Goal: Entertainment & Leisure: Consume media (video, audio)

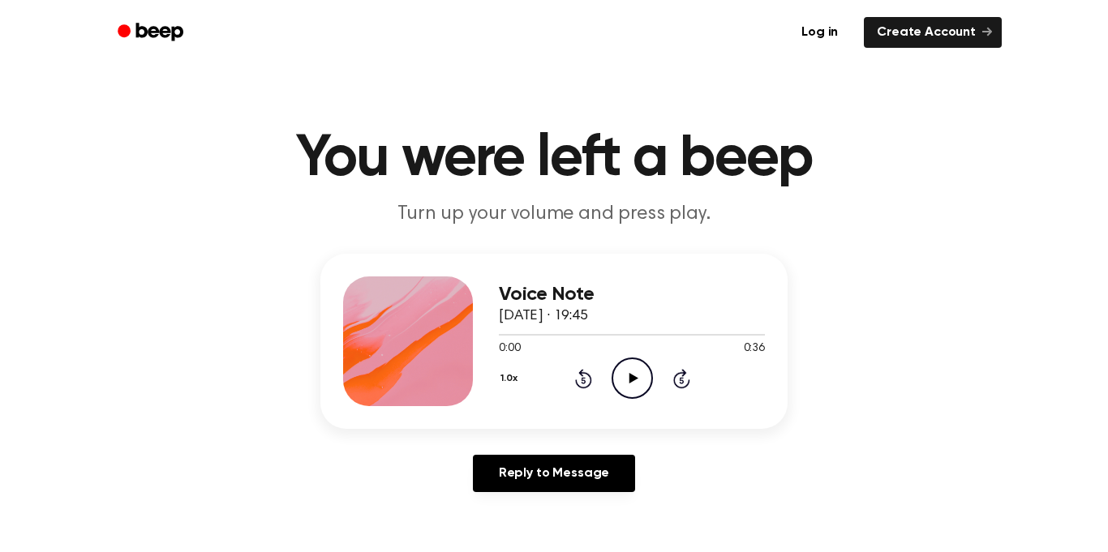
click at [632, 393] on icon "Play Audio" at bounding box center [632, 378] width 41 height 41
click at [588, 377] on icon "Rewind 5 seconds" at bounding box center [583, 378] width 18 height 21
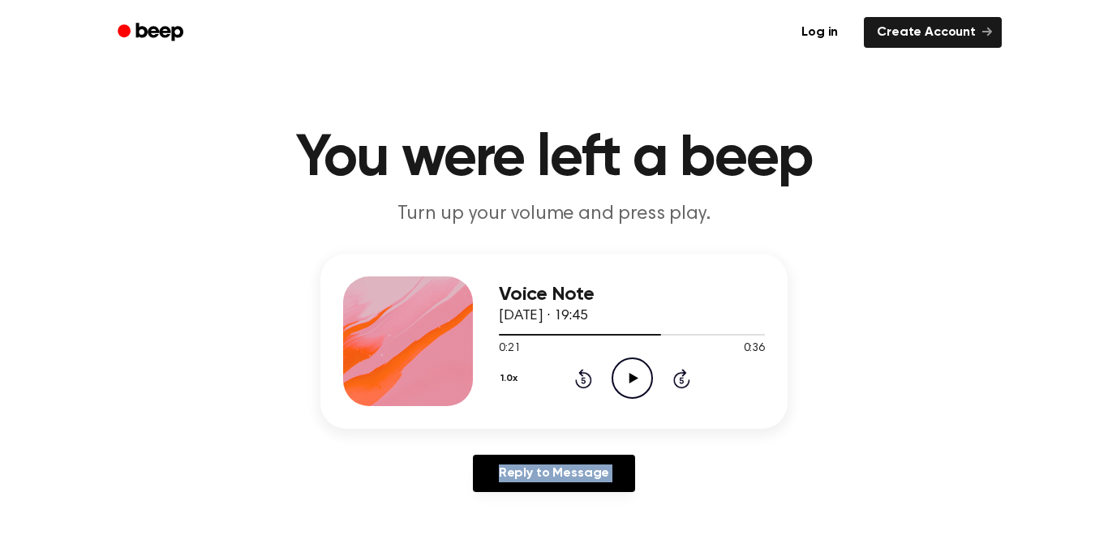
click at [588, 377] on icon "Rewind 5 seconds" at bounding box center [583, 378] width 18 height 21
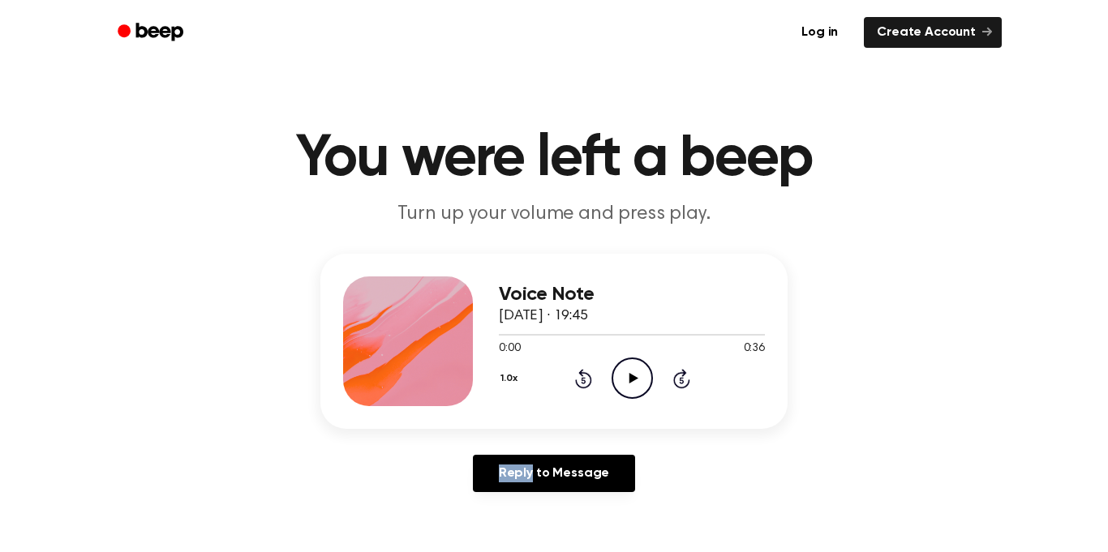
click at [588, 377] on icon "Rewind 5 seconds" at bounding box center [583, 378] width 18 height 21
click at [643, 387] on icon "Play Audio" at bounding box center [632, 378] width 41 height 41
click at [643, 387] on icon "Pause Audio" at bounding box center [632, 378] width 41 height 41
click at [643, 387] on icon "Play Audio" at bounding box center [632, 378] width 41 height 41
click at [583, 388] on icon at bounding box center [583, 378] width 17 height 19
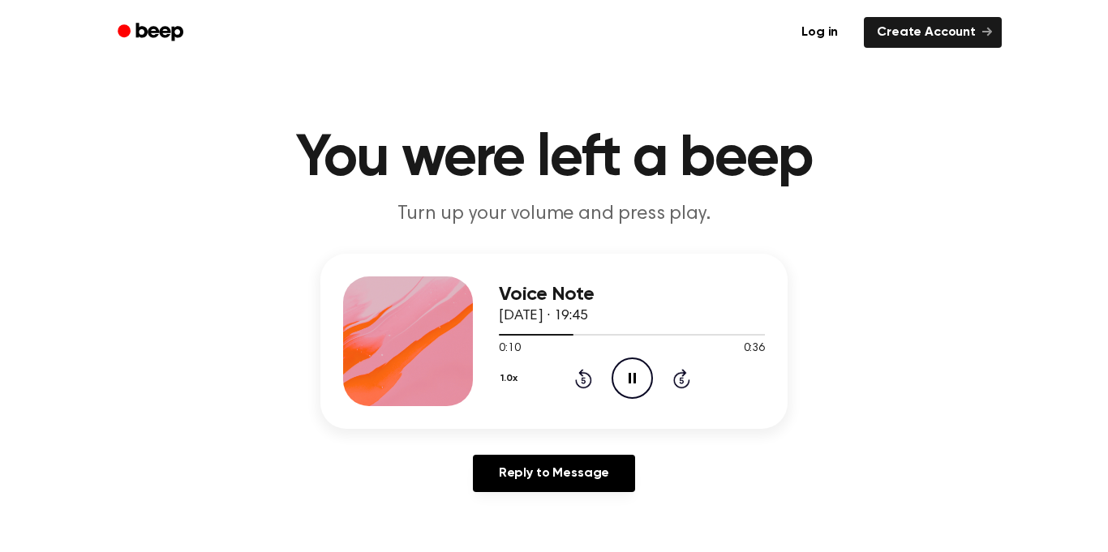
click at [583, 388] on icon at bounding box center [583, 378] width 17 height 19
click at [583, 389] on div "1.0x Rewind 5 seconds Pause Audio Skip 5 seconds" at bounding box center [632, 378] width 266 height 41
click at [583, 391] on div "1.0x Rewind 5 seconds Pause Audio Skip 5 seconds" at bounding box center [632, 378] width 266 height 41
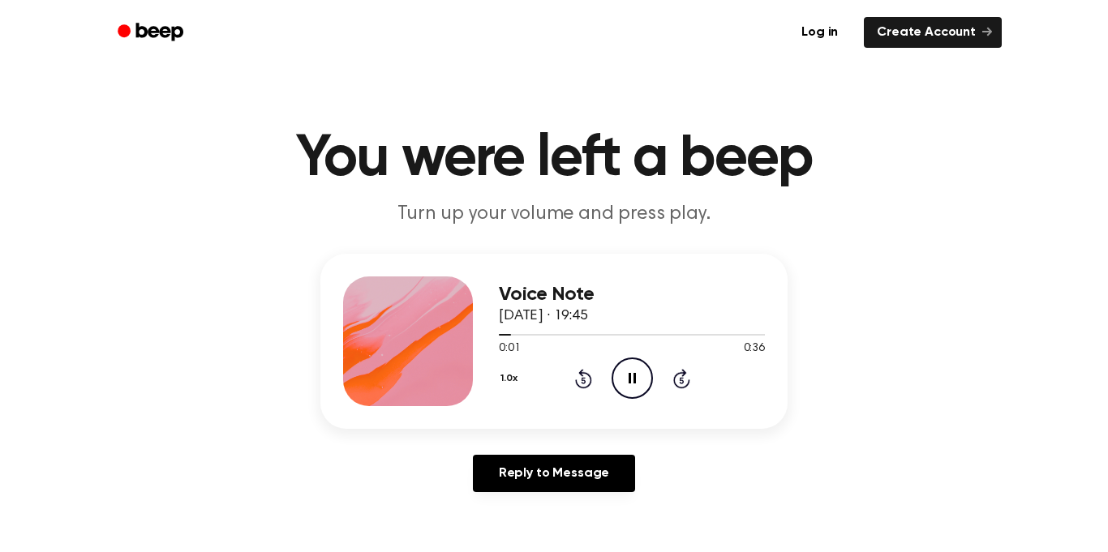
click at [583, 391] on div "1.0x Rewind 5 seconds Pause Audio Skip 5 seconds" at bounding box center [632, 378] width 266 height 41
click at [588, 251] on main "You were left a beep Turn up your volume and press play. Voice Note [DATE] · 19…" at bounding box center [554, 500] width 1108 height 1000
click at [565, 372] on div "1.0x Rewind 5 seconds Play Audio Skip 5 seconds" at bounding box center [632, 378] width 266 height 41
click at [579, 377] on icon "Rewind 5 seconds" at bounding box center [583, 378] width 18 height 21
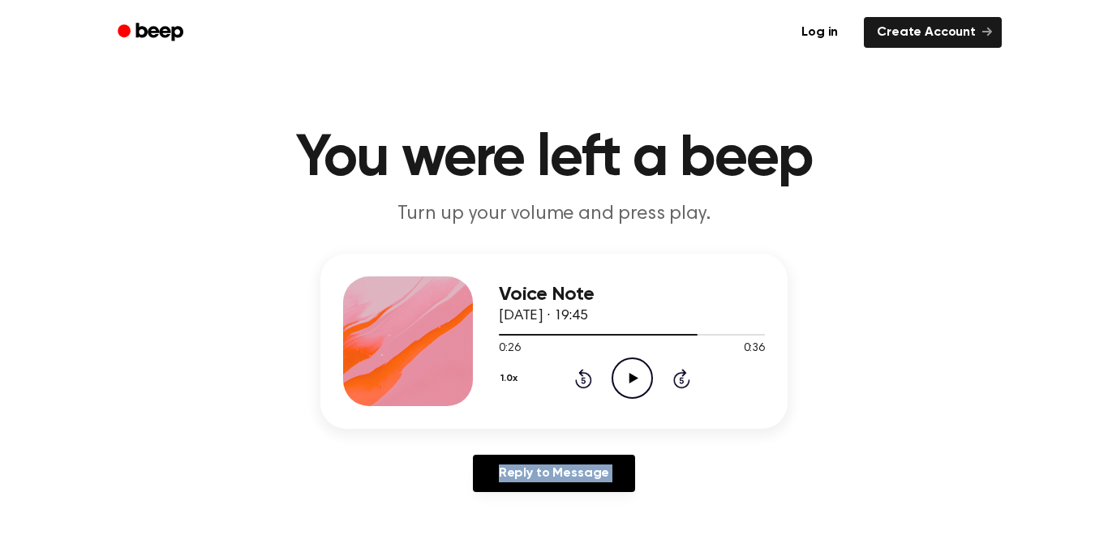
click at [579, 377] on icon "Rewind 5 seconds" at bounding box center [583, 378] width 18 height 21
click at [579, 378] on icon "Rewind 5 seconds" at bounding box center [583, 378] width 18 height 21
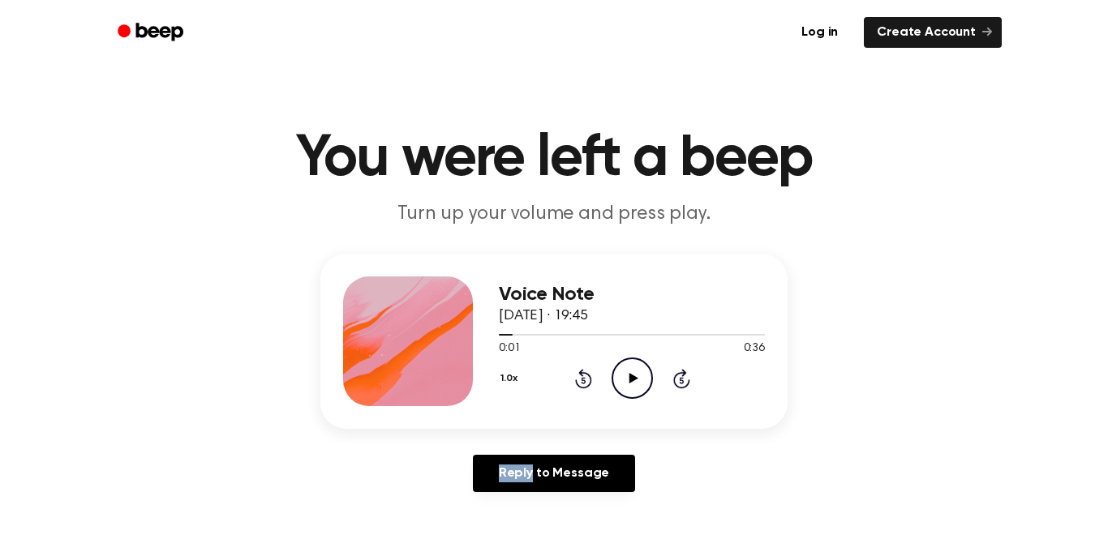
click at [579, 378] on icon "Rewind 5 seconds" at bounding box center [583, 378] width 18 height 21
click at [630, 390] on icon "Play Audio" at bounding box center [632, 378] width 41 height 41
click at [580, 371] on icon at bounding box center [583, 378] width 17 height 19
click at [582, 373] on icon at bounding box center [583, 378] width 17 height 19
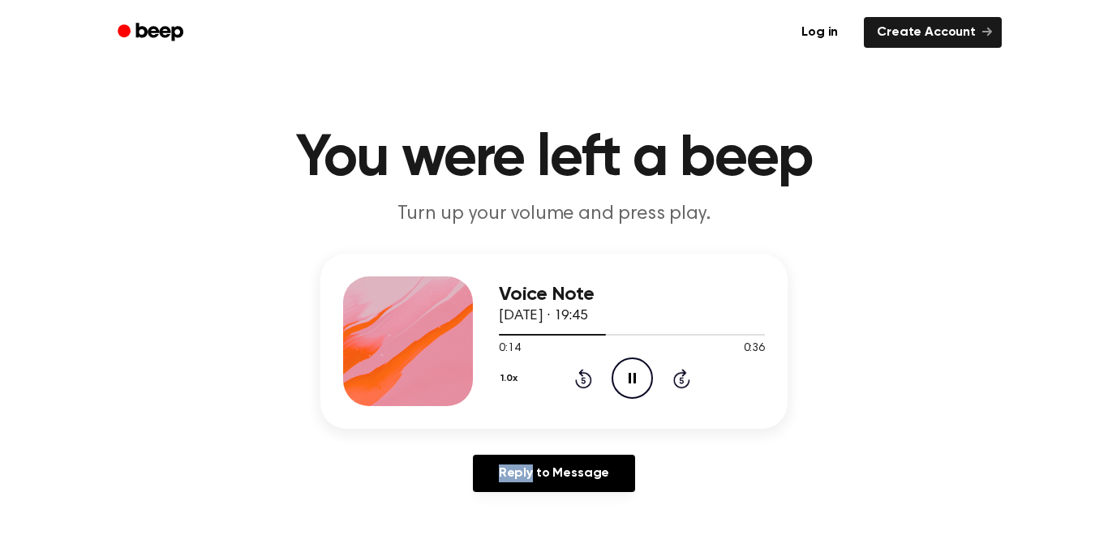
click at [582, 373] on icon at bounding box center [583, 378] width 17 height 19
click at [634, 372] on icon "Pause Audio" at bounding box center [632, 378] width 41 height 41
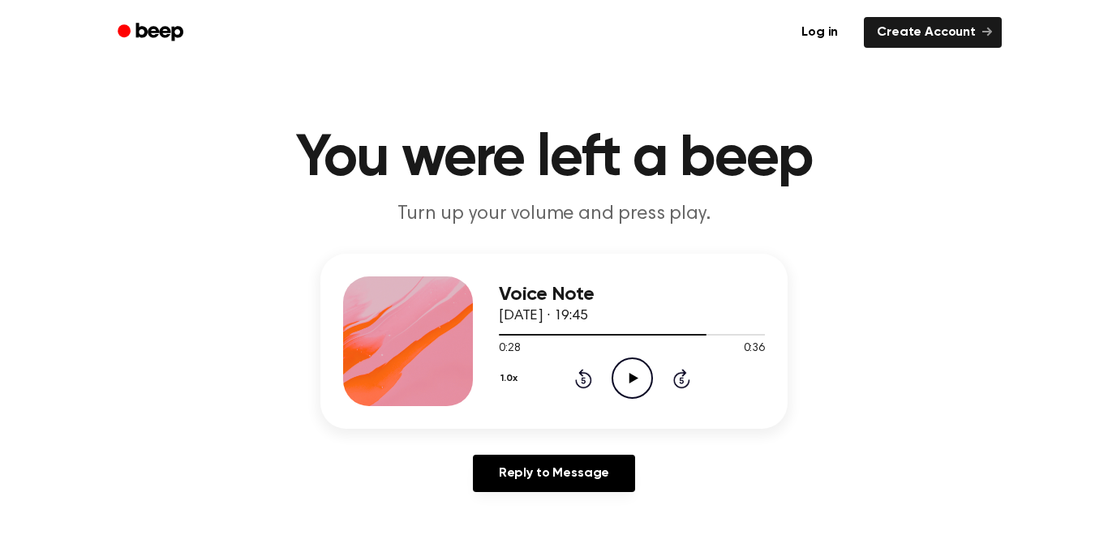
click at [587, 375] on icon at bounding box center [583, 378] width 17 height 19
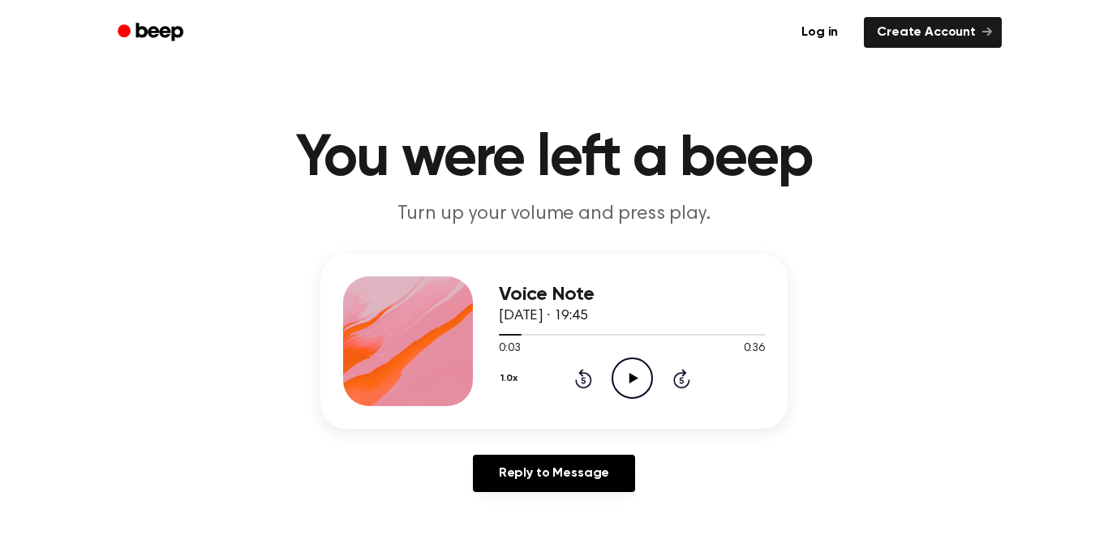
click at [587, 375] on icon at bounding box center [583, 378] width 17 height 19
click at [641, 378] on icon "Play Audio" at bounding box center [632, 378] width 41 height 41
click at [641, 378] on icon "Pause Audio" at bounding box center [632, 378] width 41 height 41
click at [642, 374] on icon "Play Audio" at bounding box center [632, 378] width 41 height 41
click at [581, 378] on icon at bounding box center [583, 380] width 4 height 6
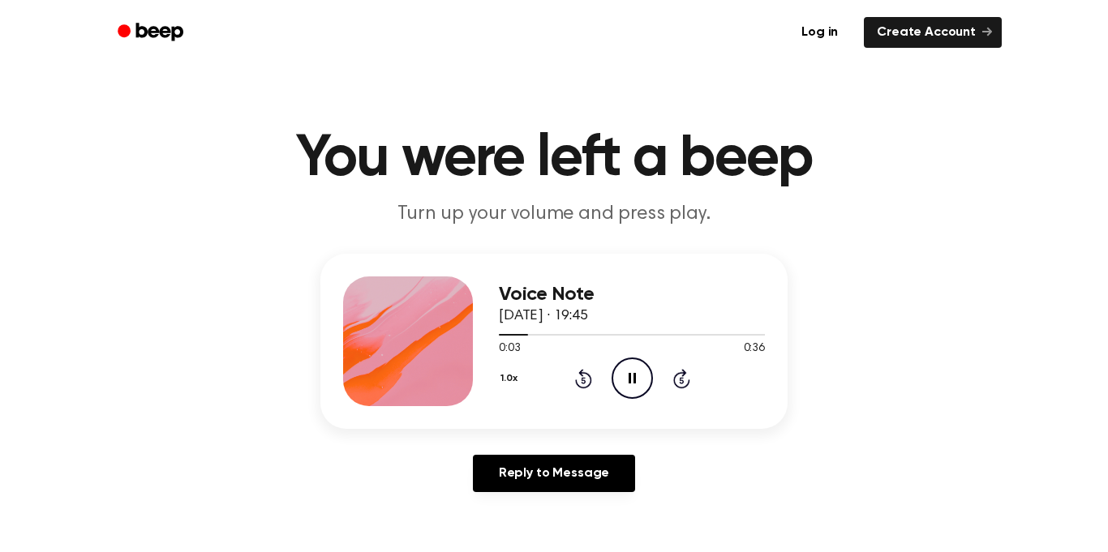
click at [629, 380] on icon at bounding box center [632, 378] width 7 height 11
click at [578, 374] on icon at bounding box center [583, 378] width 17 height 19
click at [627, 385] on icon "Play Audio" at bounding box center [632, 378] width 41 height 41
click at [583, 380] on icon at bounding box center [583, 380] width 4 height 6
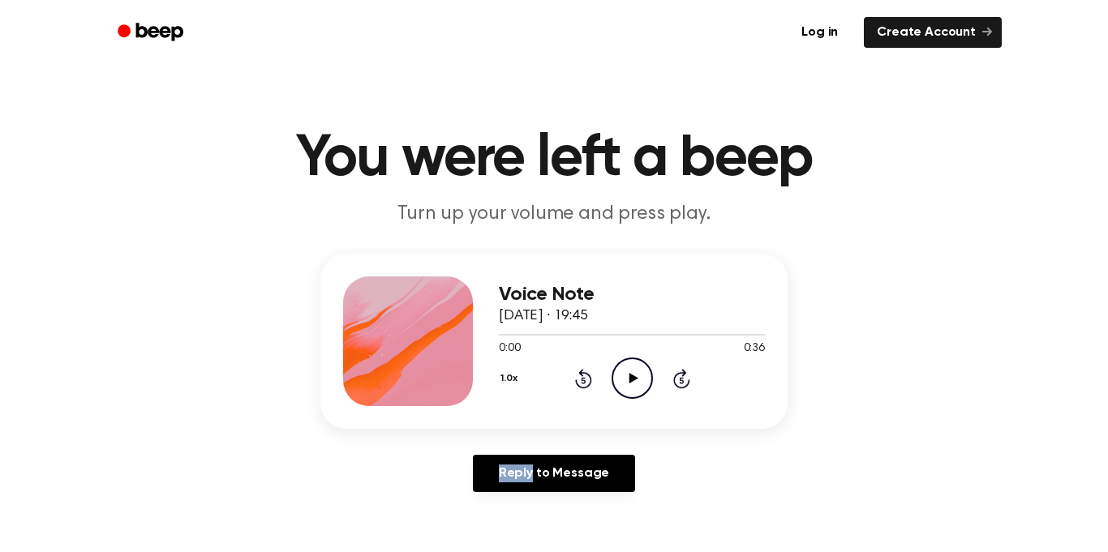
click at [624, 382] on icon "Play Audio" at bounding box center [632, 378] width 41 height 41
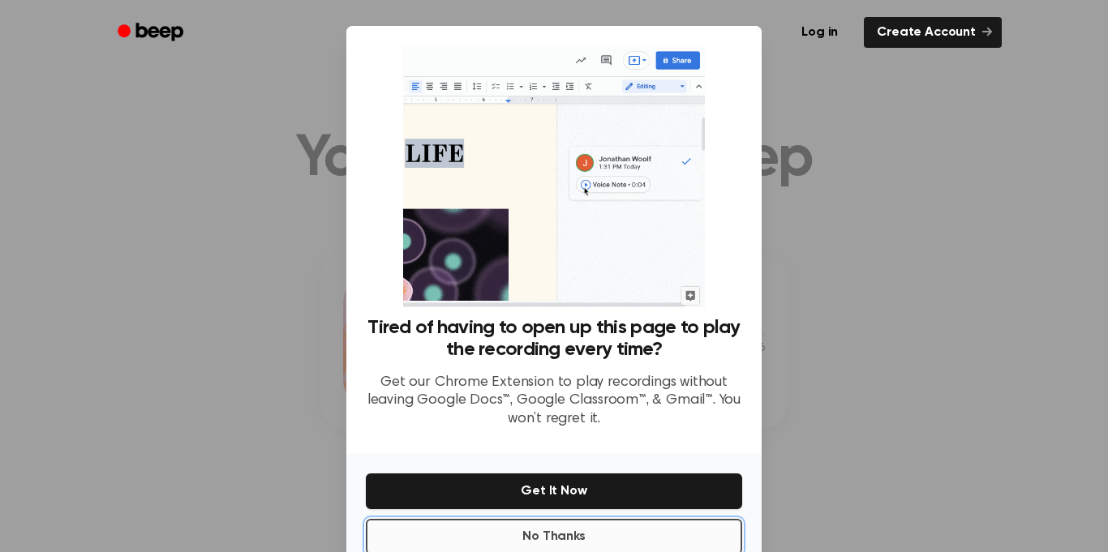
click at [443, 534] on button "No Thanks" at bounding box center [554, 537] width 376 height 36
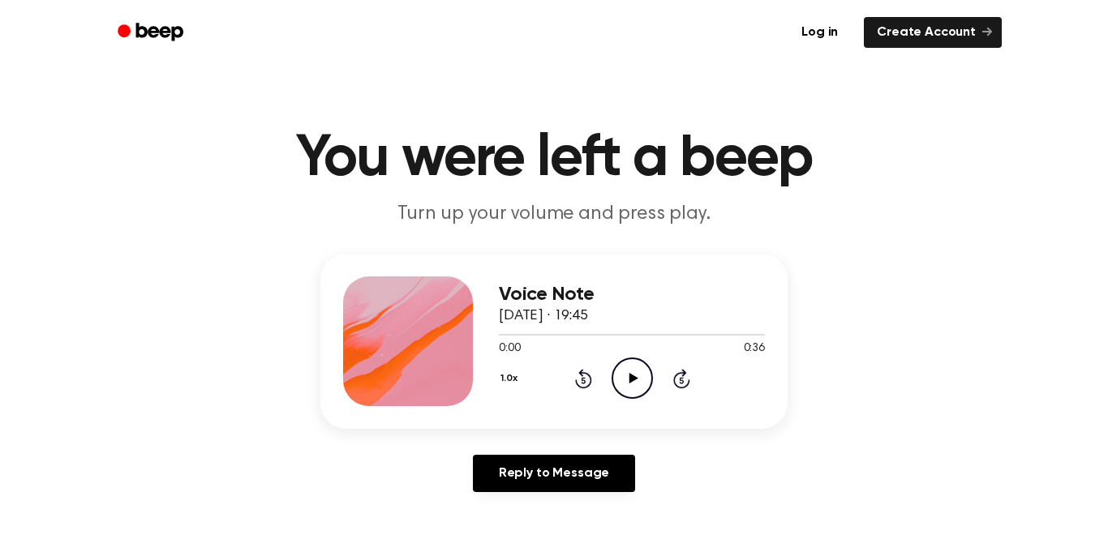
click at [631, 372] on icon "Play Audio" at bounding box center [632, 378] width 41 height 41
click at [651, 355] on div "0:06 0:36" at bounding box center [632, 349] width 266 height 17
click at [639, 369] on icon "Pause Audio" at bounding box center [632, 378] width 41 height 41
click at [621, 393] on icon "Play Audio" at bounding box center [632, 378] width 41 height 41
click at [621, 393] on icon "Pause Audio" at bounding box center [632, 378] width 41 height 41
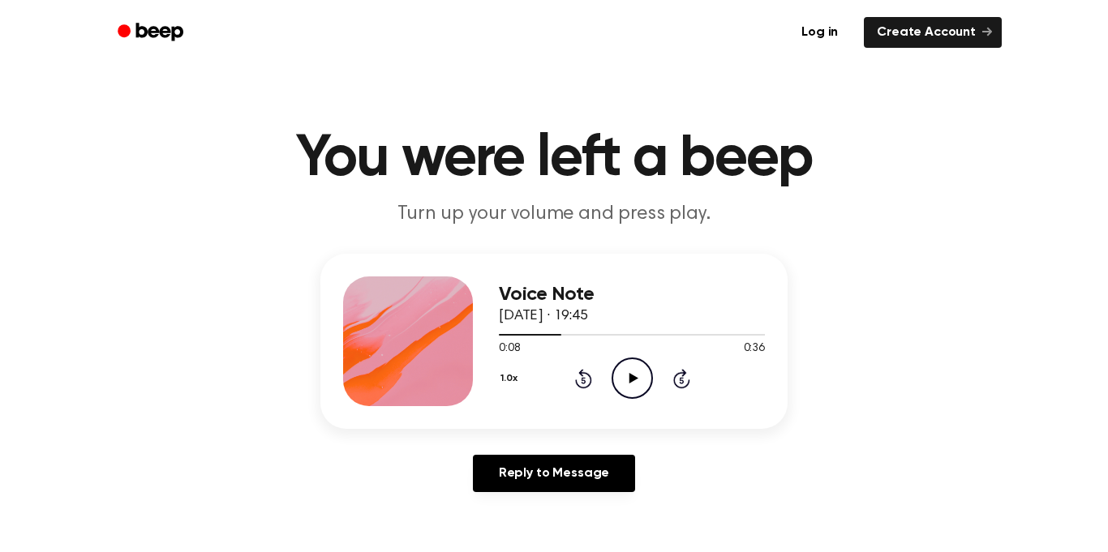
click at [586, 380] on icon "Rewind 5 seconds" at bounding box center [583, 378] width 18 height 21
click at [618, 389] on icon "Play Audio" at bounding box center [632, 378] width 41 height 41
click at [618, 389] on icon "Pause Audio" at bounding box center [632, 378] width 41 height 41
click at [575, 369] on icon "Rewind 5 seconds" at bounding box center [583, 378] width 18 height 21
click at [591, 382] on icon at bounding box center [583, 378] width 17 height 19
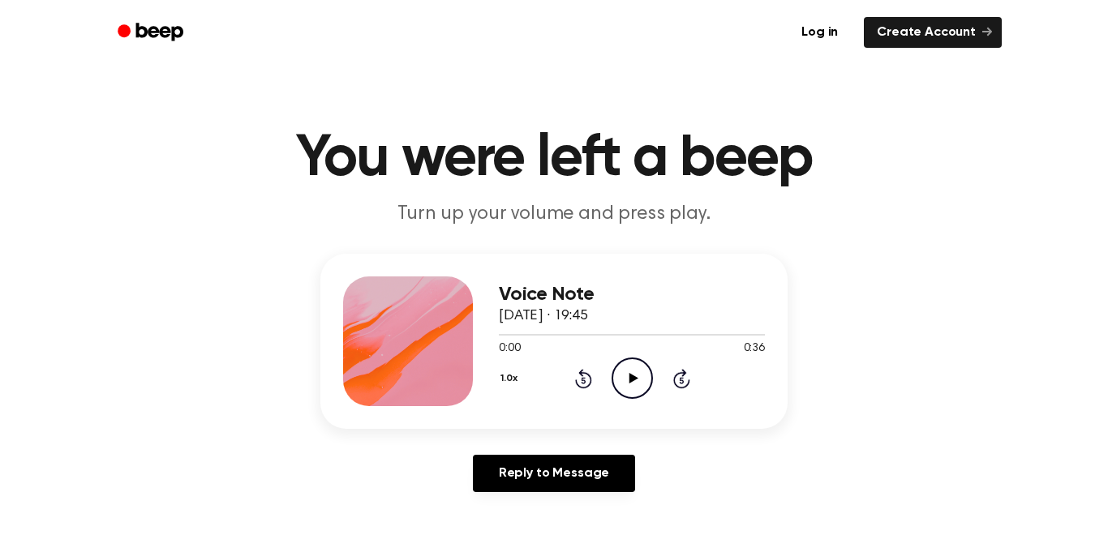
click at [610, 386] on div "1.0x Rewind 5 seconds Play Audio Skip 5 seconds" at bounding box center [632, 378] width 266 height 41
click at [616, 388] on icon "Play Audio" at bounding box center [632, 378] width 41 height 41
click at [616, 388] on icon "Pause Audio" at bounding box center [632, 378] width 41 height 41
click at [616, 388] on icon "Play Audio" at bounding box center [632, 378] width 41 height 41
